Goal: Register for event/course

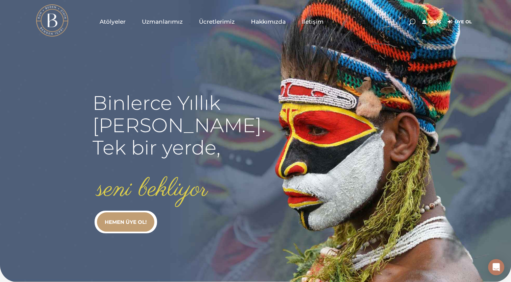
type input "[EMAIL_ADDRESS][DOMAIN_NAME]"
click at [432, 21] on link "Giriş" at bounding box center [431, 22] width 19 height 8
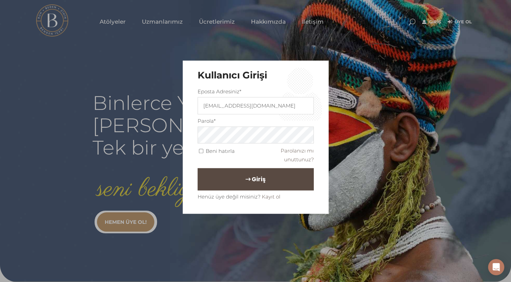
click at [264, 185] on button "Giriş" at bounding box center [256, 179] width 116 height 22
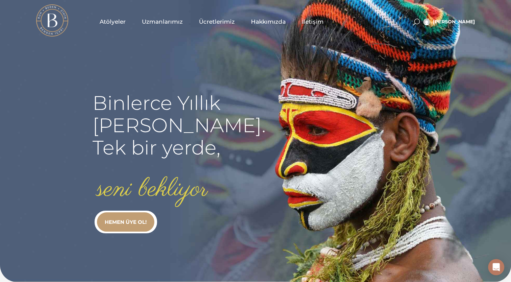
click at [119, 20] on span "Atölyeler" at bounding box center [113, 22] width 26 height 8
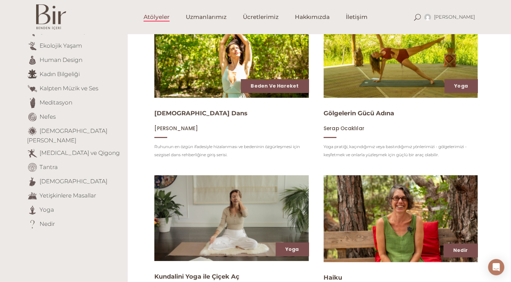
scroll to position [115, 0]
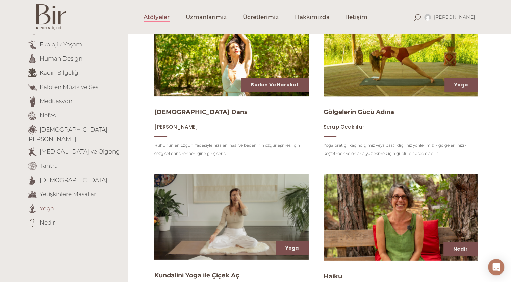
click at [49, 204] on link "Yoga" at bounding box center [47, 207] width 15 height 7
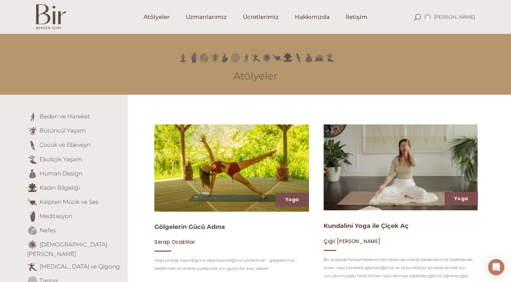
click at [159, 243] on span "Serap Ocaklılar" at bounding box center [174, 241] width 41 height 7
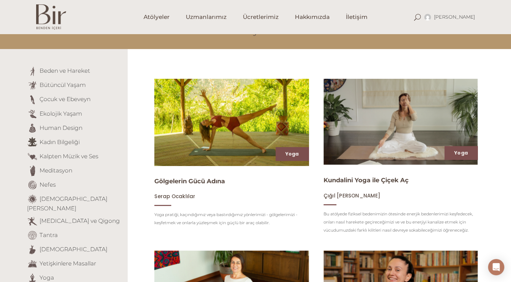
scroll to position [49, 0]
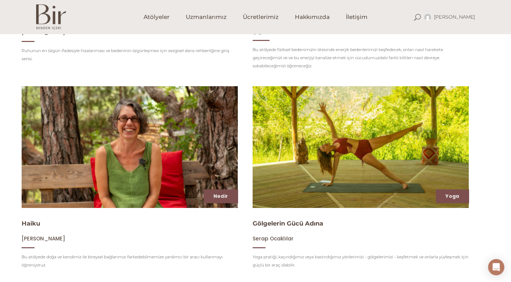
scroll to position [171, 0]
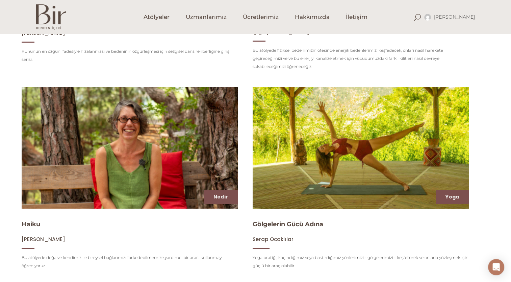
click at [305, 186] on img at bounding box center [360, 147] width 223 height 125
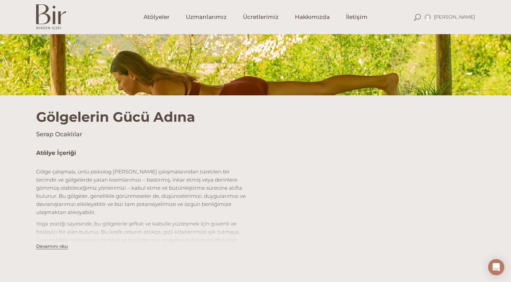
scroll to position [107, 0]
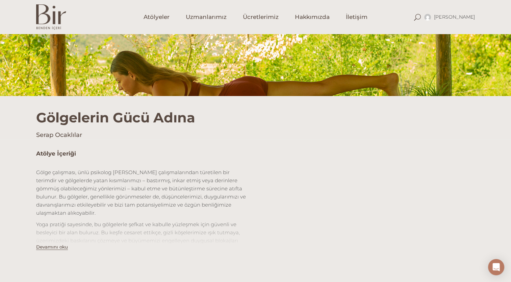
click at [48, 247] on button "Devamını oku" at bounding box center [52, 247] width 32 height 6
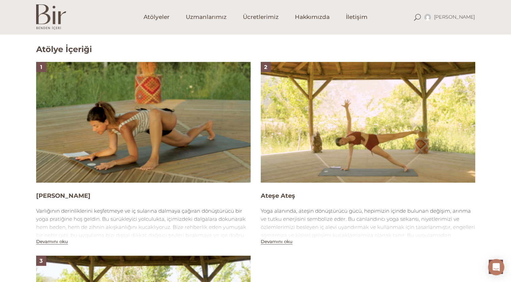
scroll to position [477, 0]
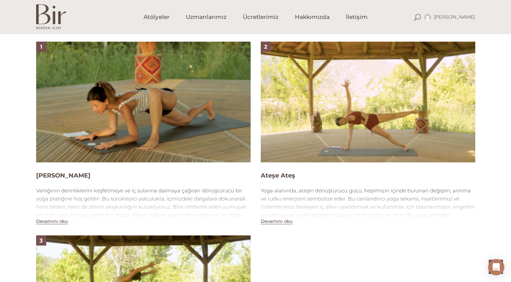
click at [52, 224] on div "Devamını oku" at bounding box center [52, 221] width 32 height 8
click at [58, 221] on button "Devamını oku" at bounding box center [52, 221] width 32 height 6
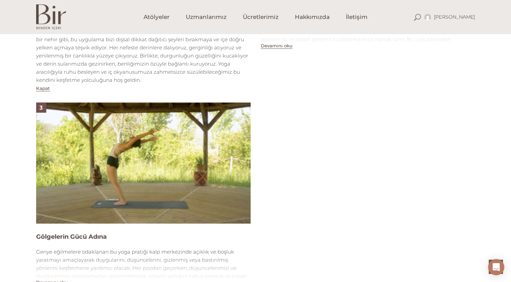
scroll to position [707, 0]
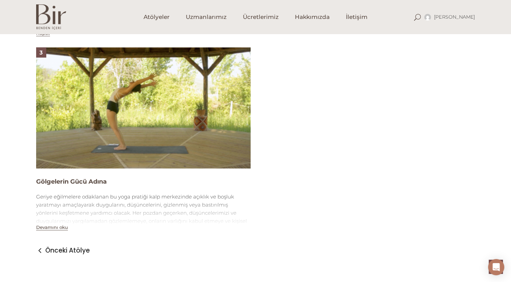
click at [323, 154] on div "1 Suya Dalış Varlığının derinliklerini keşfetmeye ve iç sularına dalmaya çağıra…" at bounding box center [255, 21] width 449 height 420
